Goal: Communication & Community: Answer question/provide support

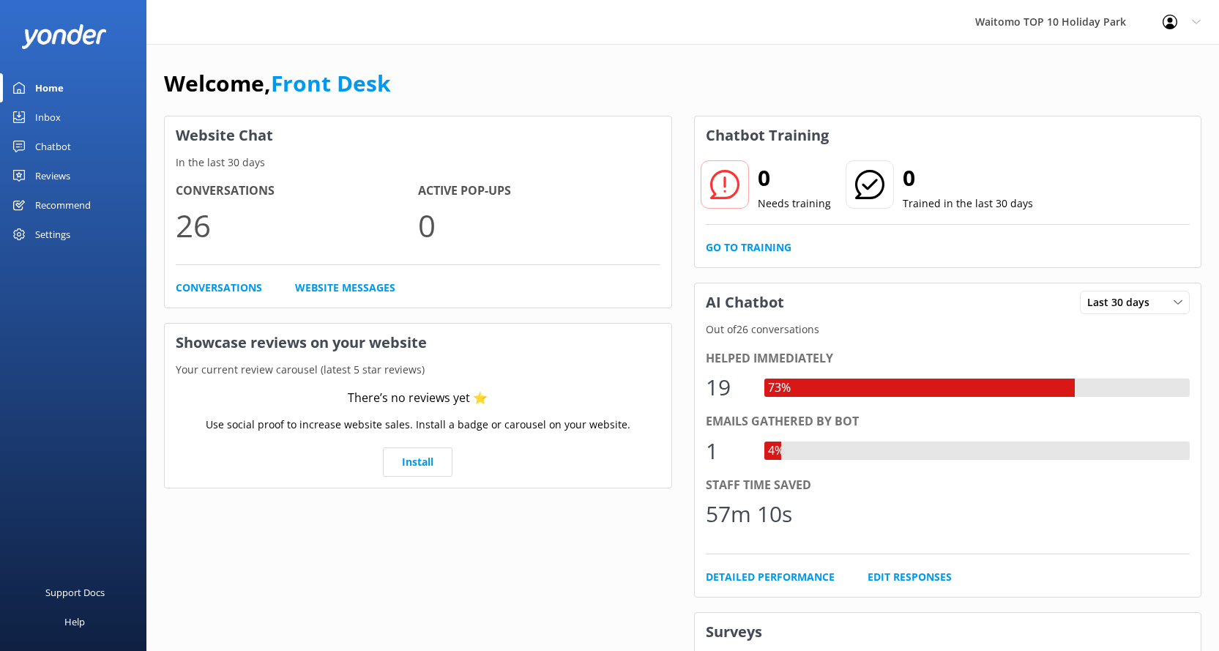
click at [51, 113] on div "Inbox" at bounding box center [48, 116] width 26 height 29
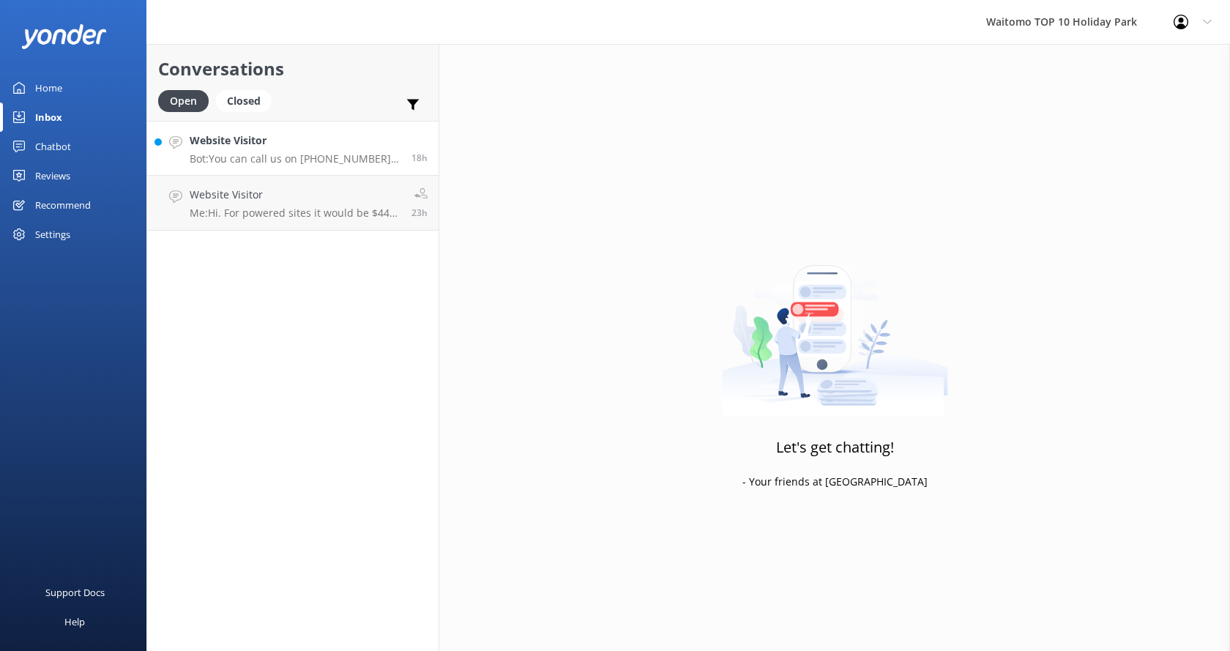
click at [280, 138] on h4 "Website Visitor" at bounding box center [295, 140] width 211 height 16
